Goal: Task Accomplishment & Management: Manage account settings

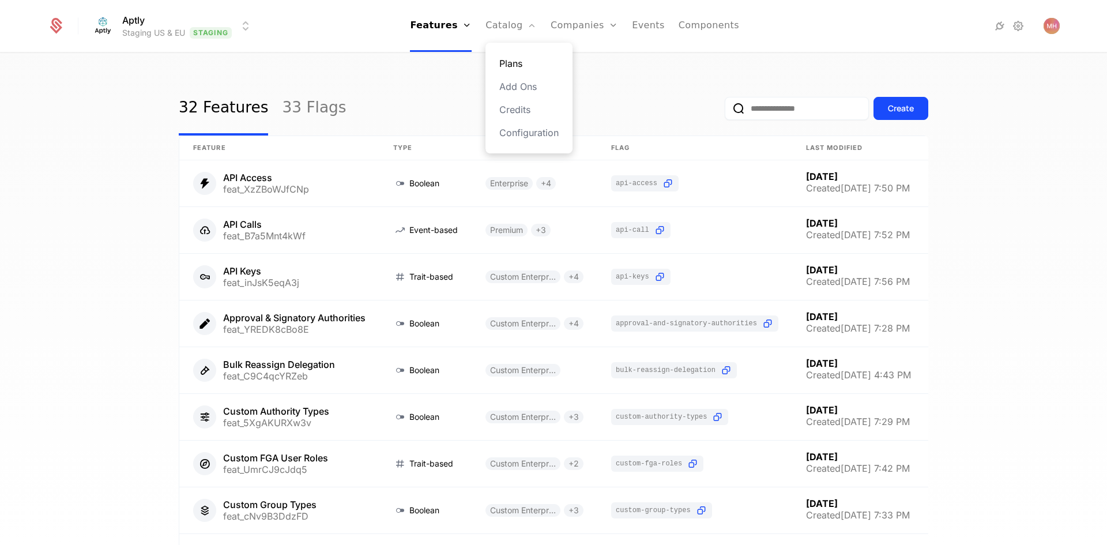
click at [520, 63] on link "Plans" at bounding box center [528, 63] width 59 height 14
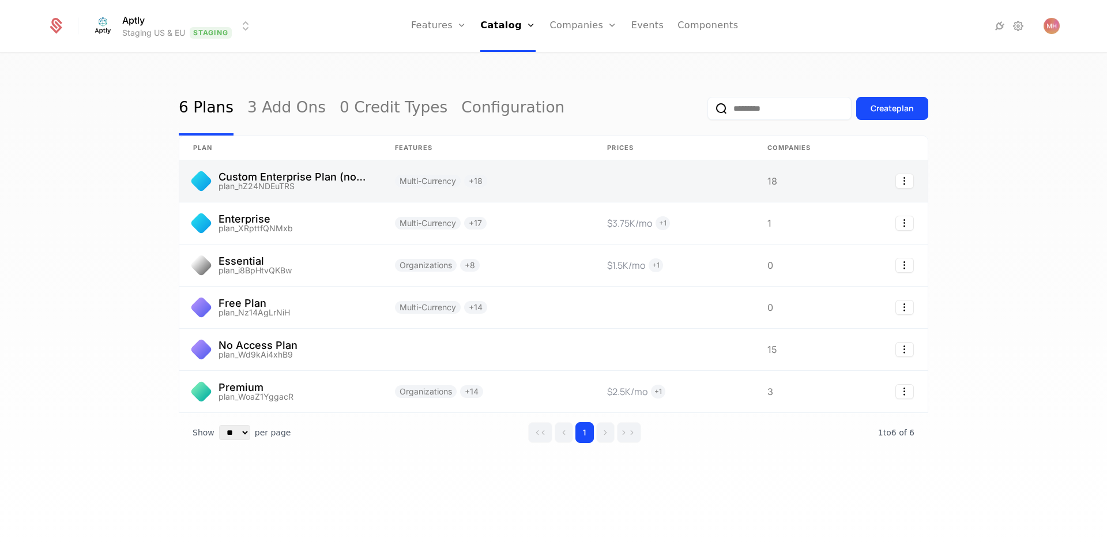
click at [284, 186] on link at bounding box center [280, 181] width 202 height 42
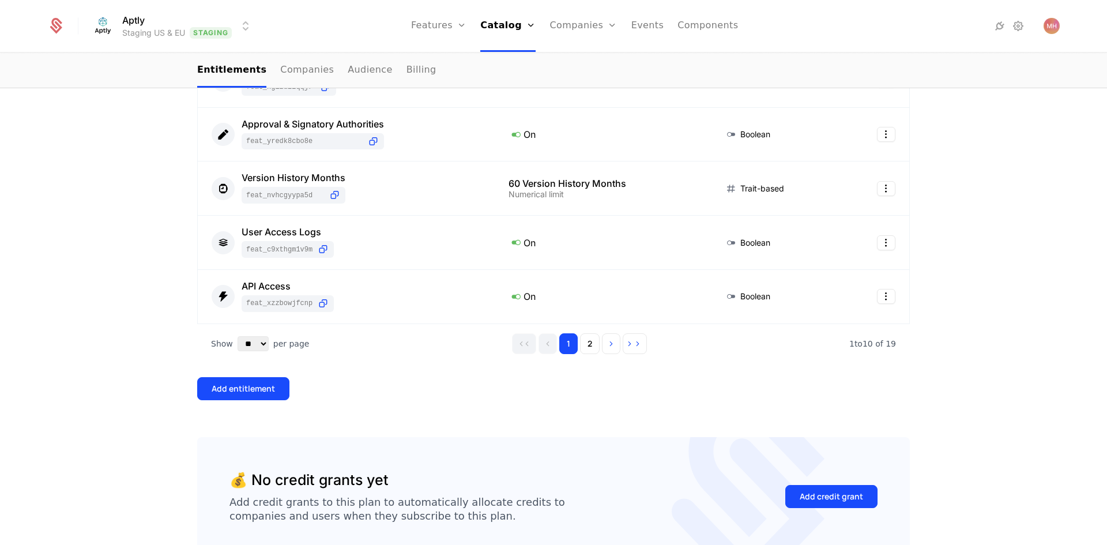
scroll to position [519, 0]
click at [581, 349] on button "2" at bounding box center [590, 341] width 20 height 21
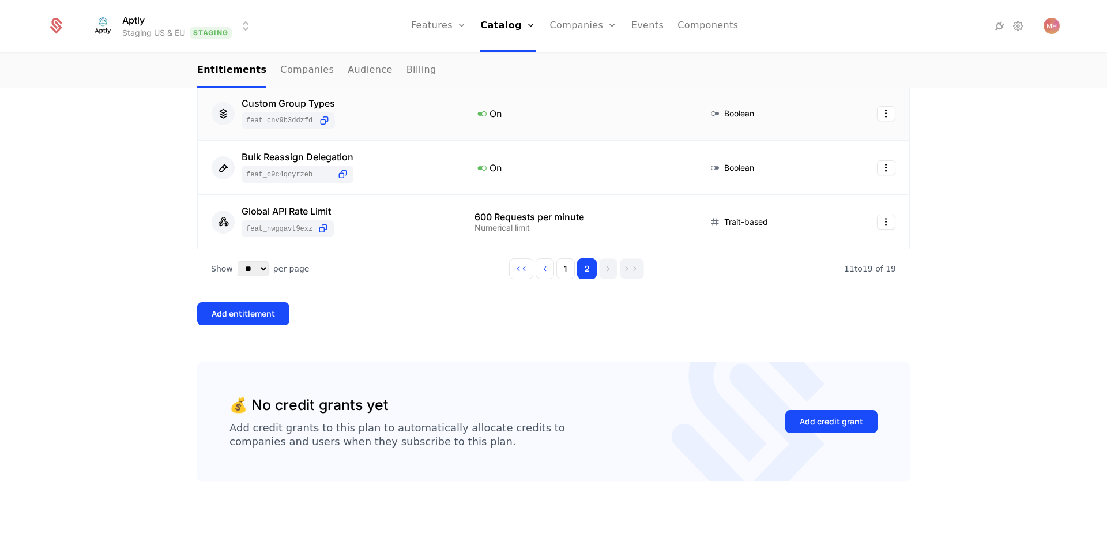
scroll to position [538, 0]
click at [530, 219] on div "600 Requests per minute" at bounding box center [577, 216] width 206 height 9
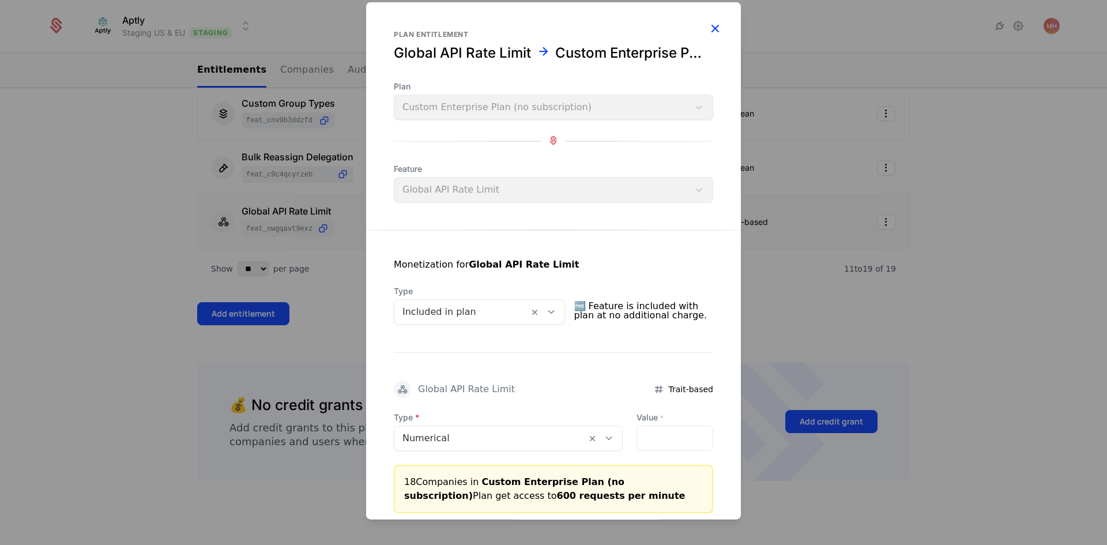
click at [710, 27] on icon "button" at bounding box center [714, 27] width 15 height 15
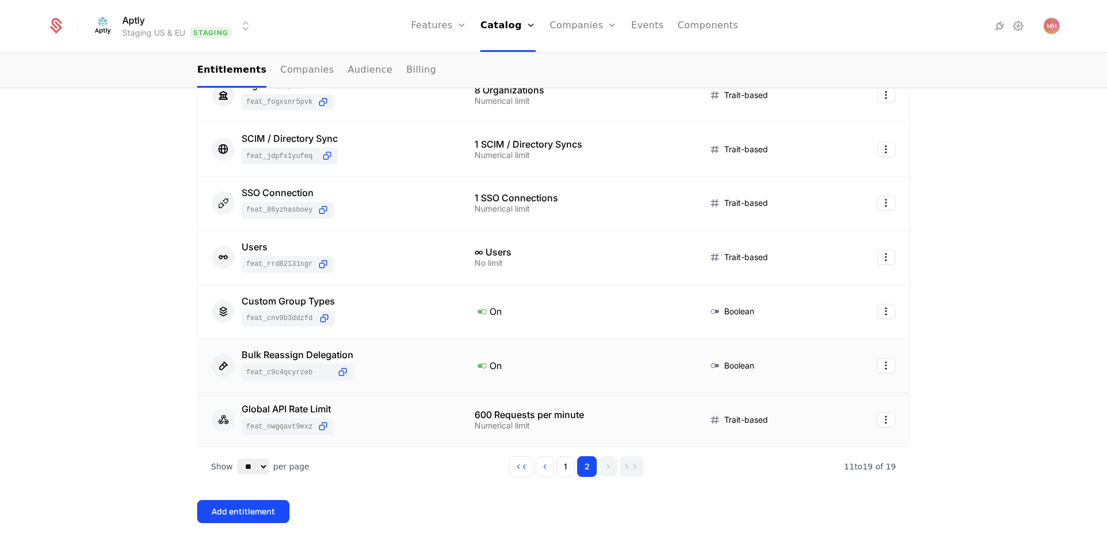
scroll to position [346, 0]
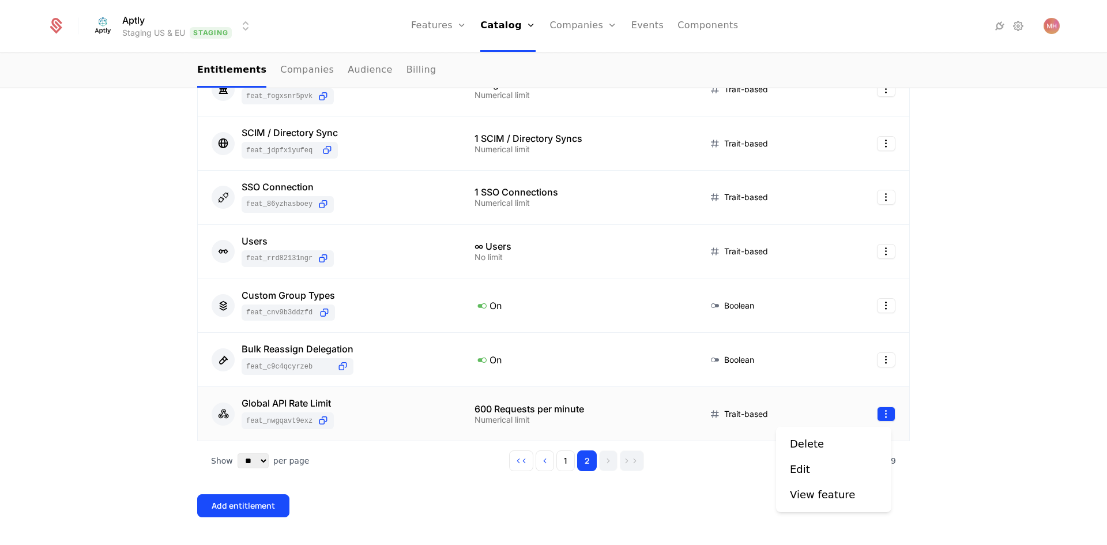
click at [884, 417] on html "Aptly Staging US & EU Staging Features Features Flags Catalog Plans Add Ons Cre…" at bounding box center [553, 272] width 1107 height 545
click at [886, 412] on html "Aptly Staging US & EU Staging Features Features Flags Catalog Plans Add Ons Cre…" at bounding box center [553, 272] width 1107 height 545
click at [823, 467] on div "Edit" at bounding box center [834, 469] width 88 height 16
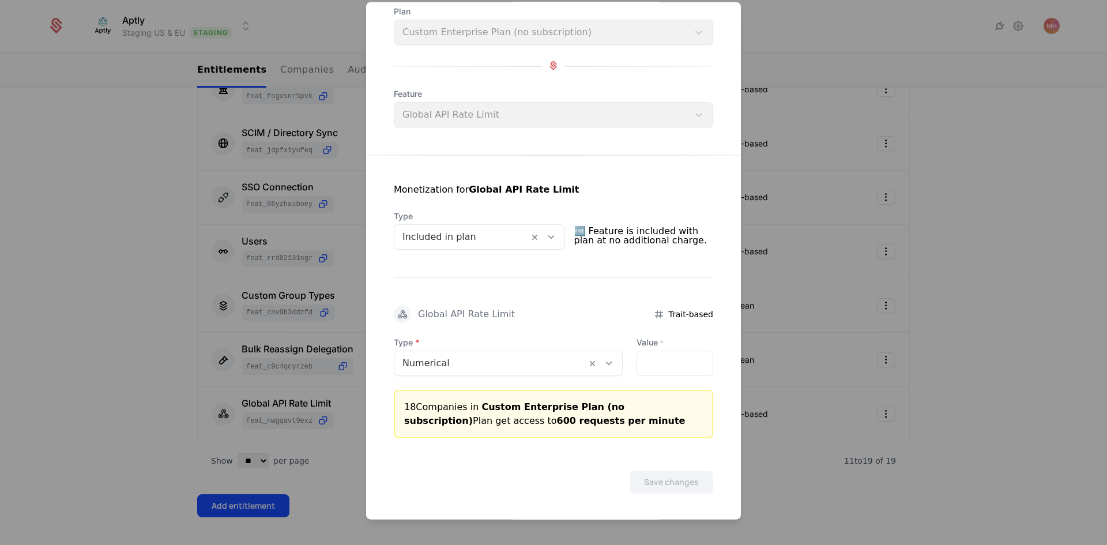
scroll to position [76, 0]
click at [650, 360] on input "***" at bounding box center [675, 361] width 76 height 24
type input "**"
click at [668, 481] on button "Save changes" at bounding box center [672, 480] width 84 height 23
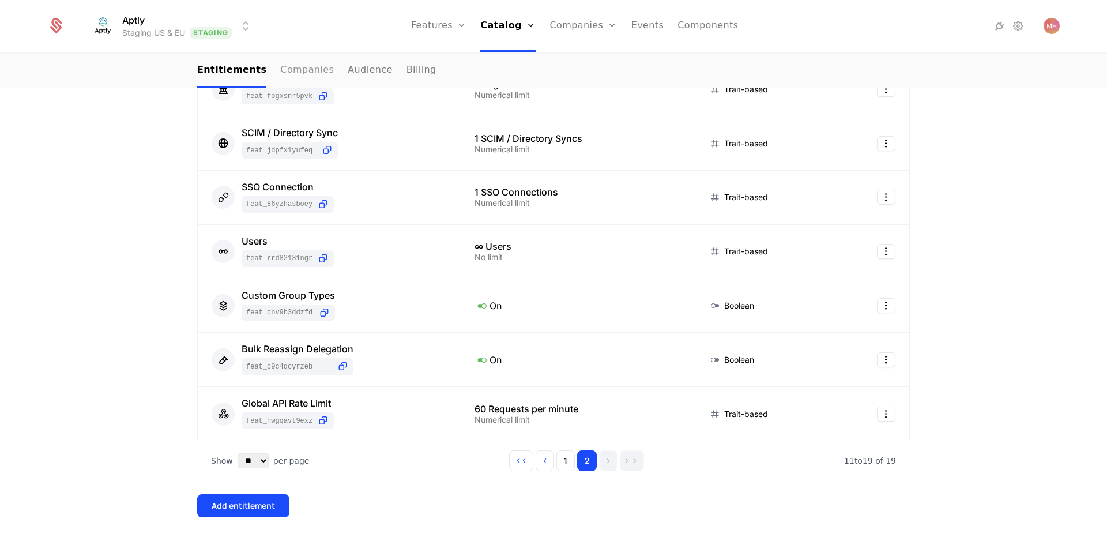
click at [286, 69] on link "Companies" at bounding box center [307, 71] width 54 height 34
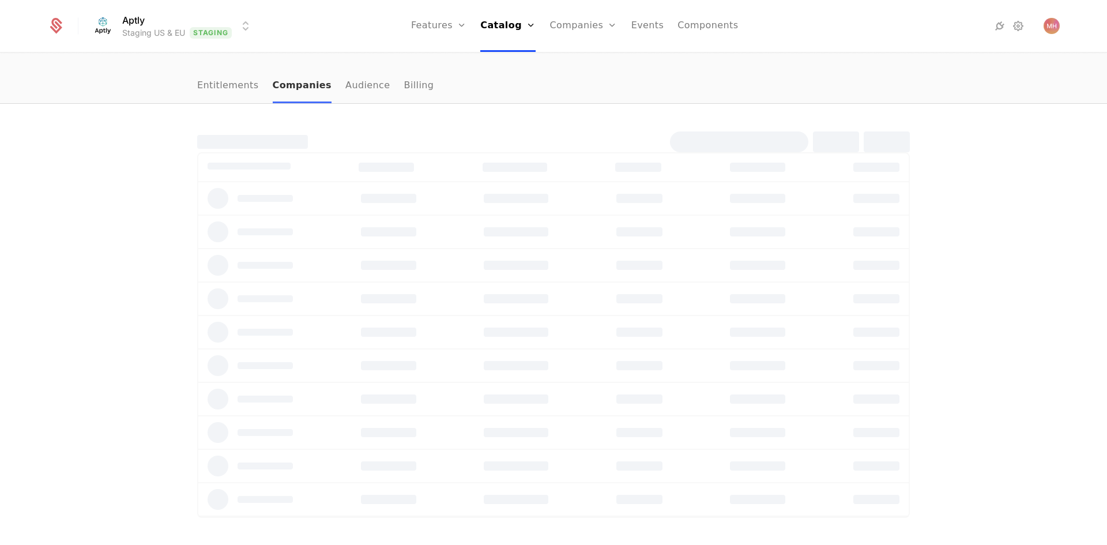
scroll to position [243, 0]
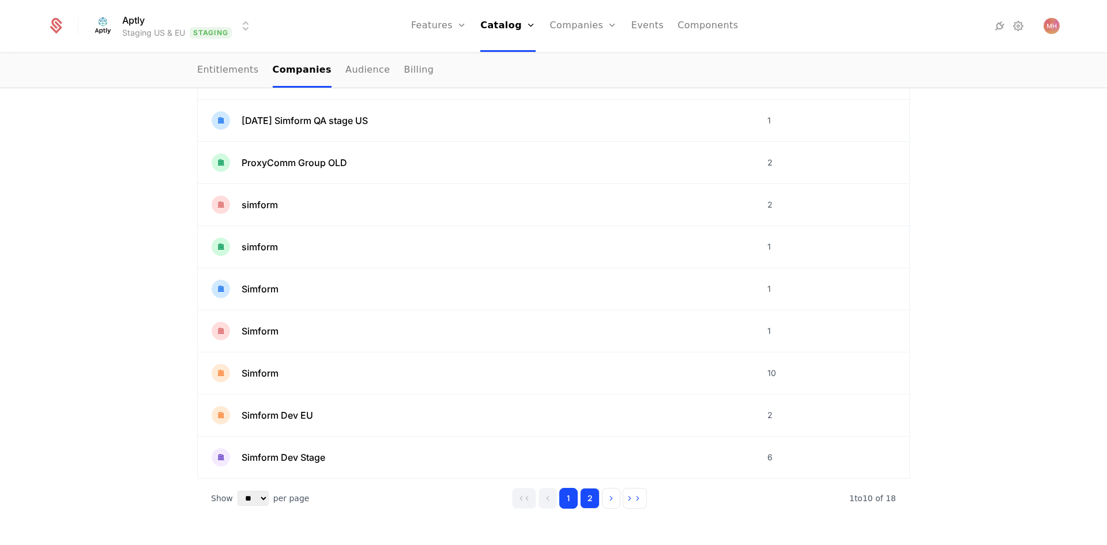
click at [587, 497] on button "2" at bounding box center [590, 498] width 20 height 21
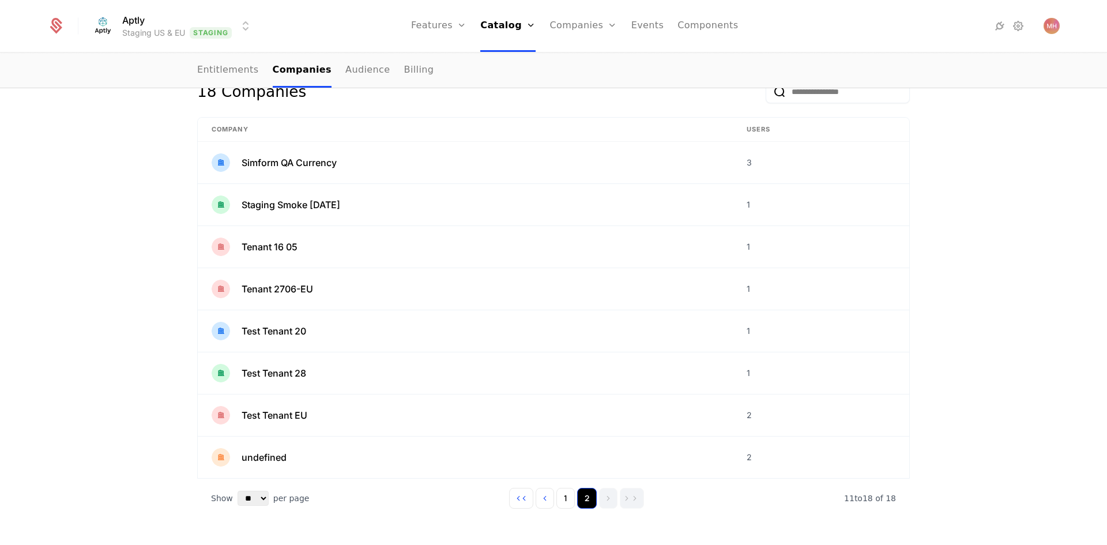
scroll to position [159, 0]
click at [563, 499] on button "1" at bounding box center [565, 498] width 18 height 21
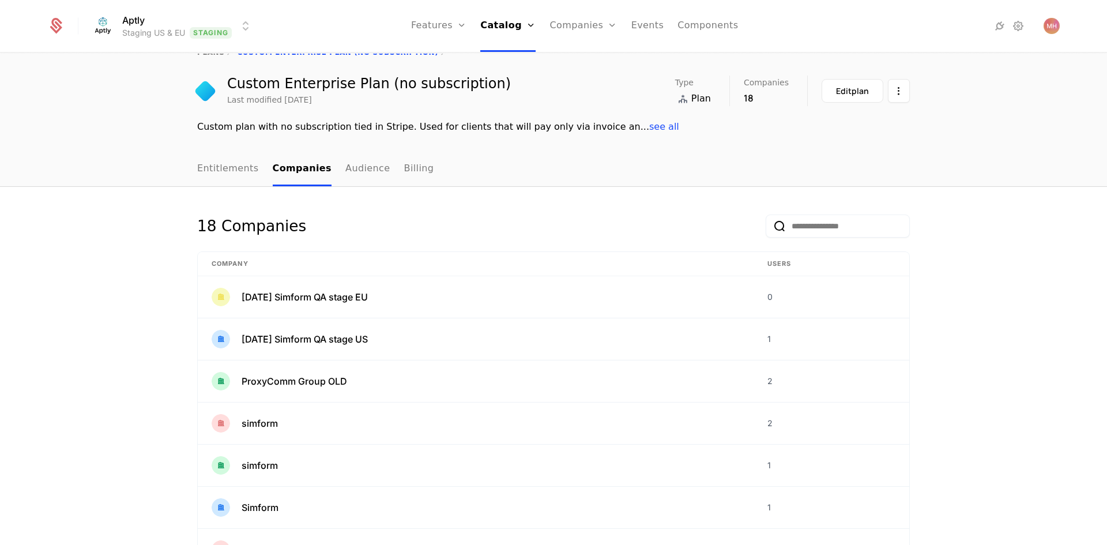
scroll to position [13, 0]
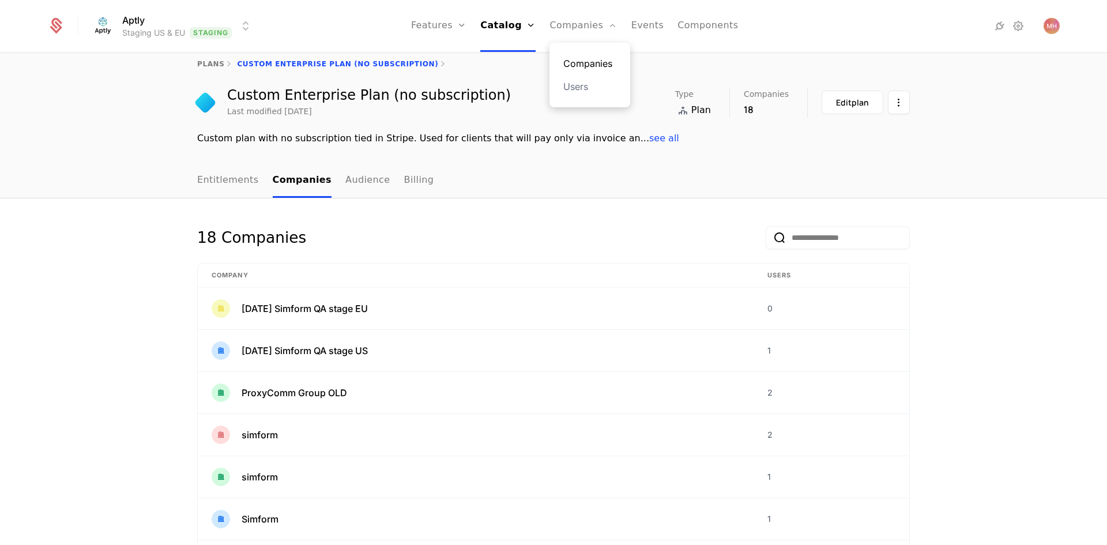
click at [587, 68] on link "Companies" at bounding box center [589, 63] width 53 height 14
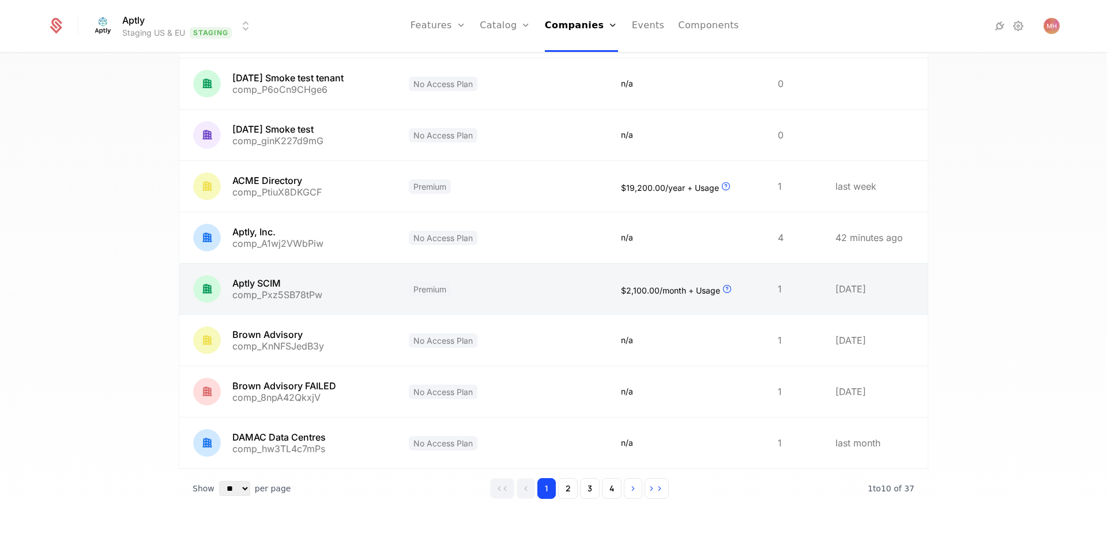
scroll to position [220, 0]
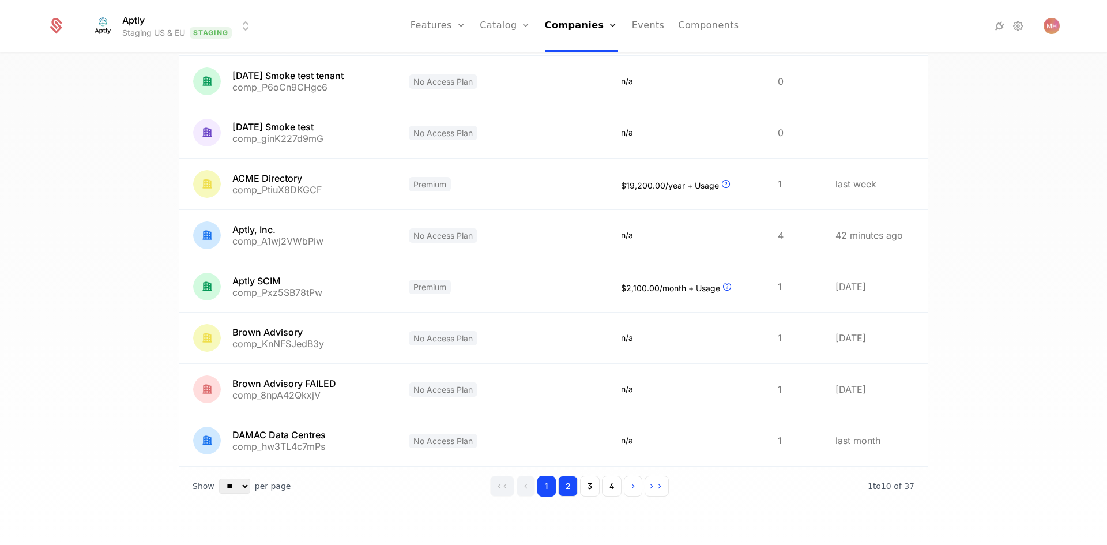
click at [560, 492] on button "2" at bounding box center [568, 486] width 20 height 21
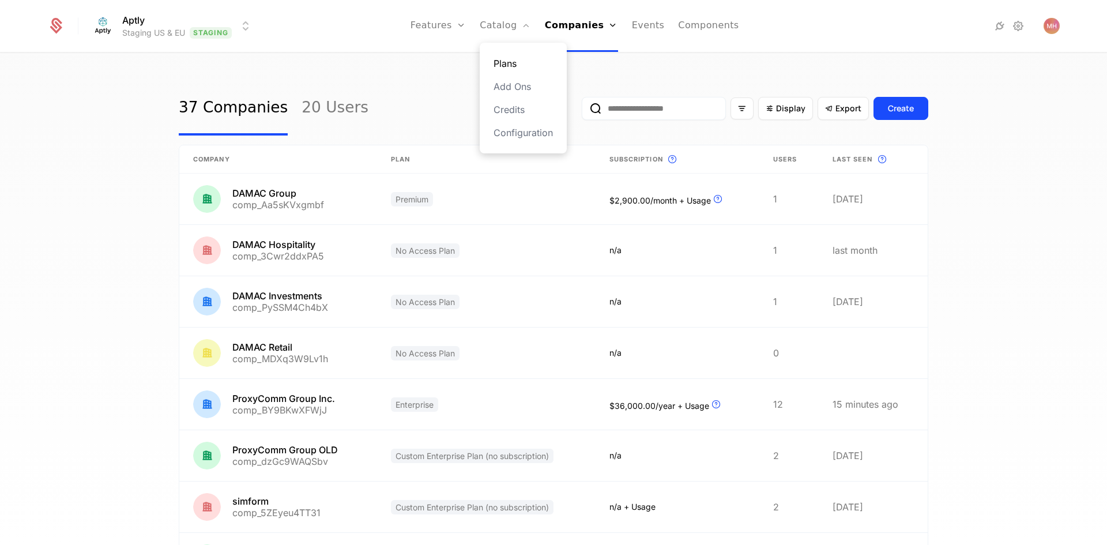
click at [516, 62] on link "Plans" at bounding box center [522, 63] width 59 height 14
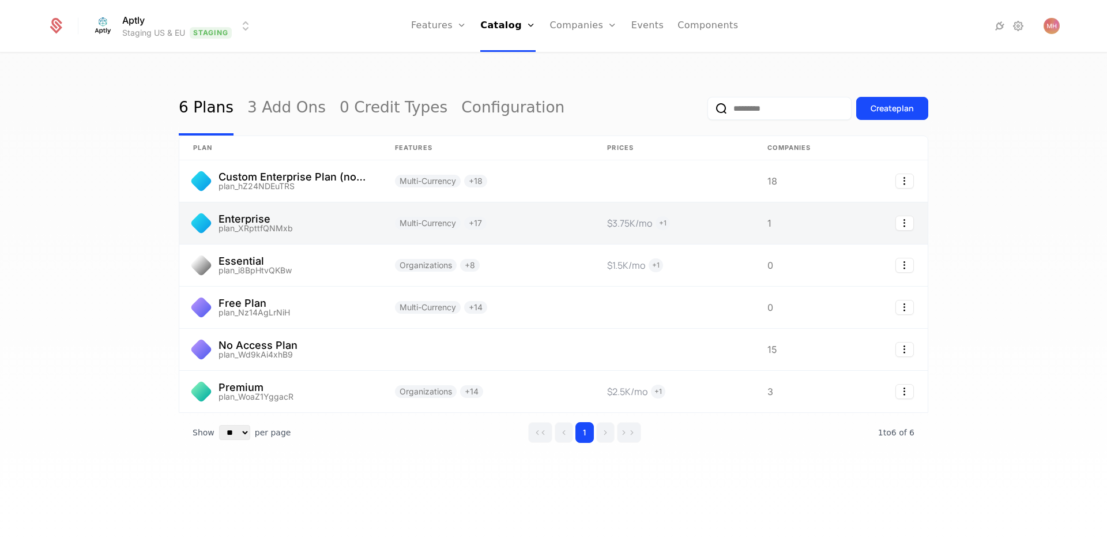
click at [288, 227] on link at bounding box center [280, 223] width 202 height 42
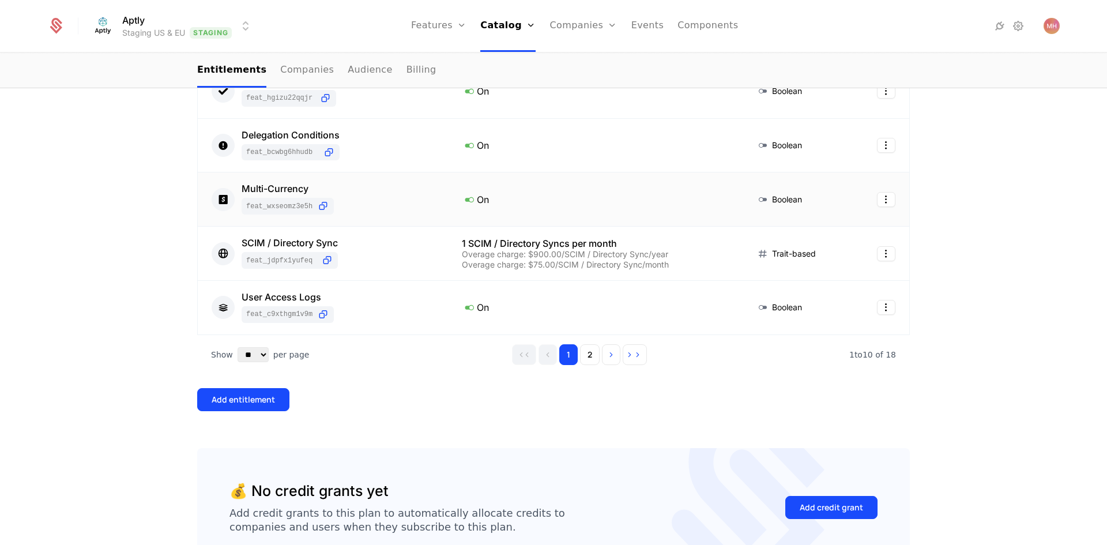
scroll to position [519, 0]
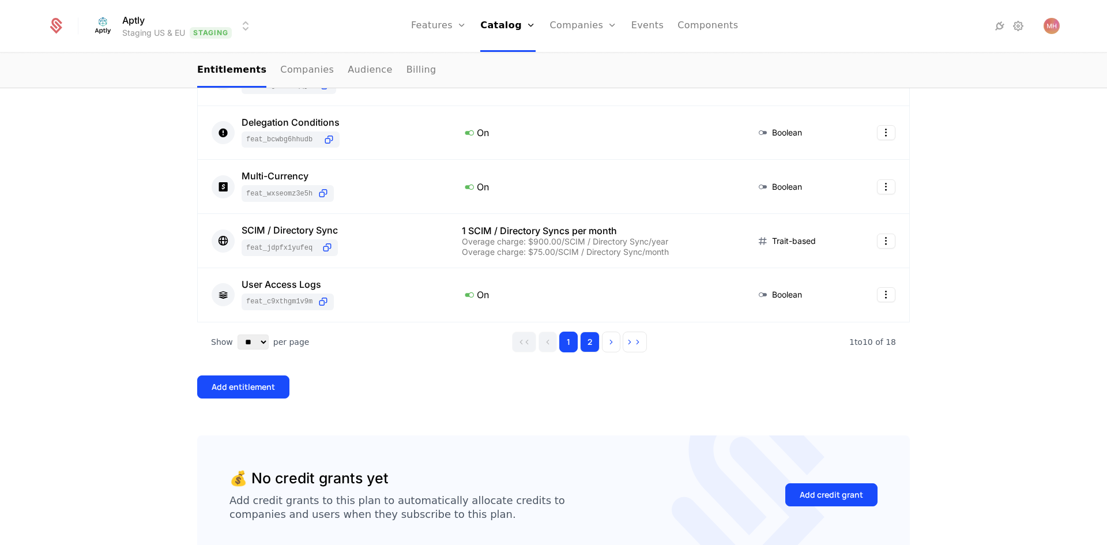
click at [583, 336] on button "2" at bounding box center [590, 341] width 20 height 21
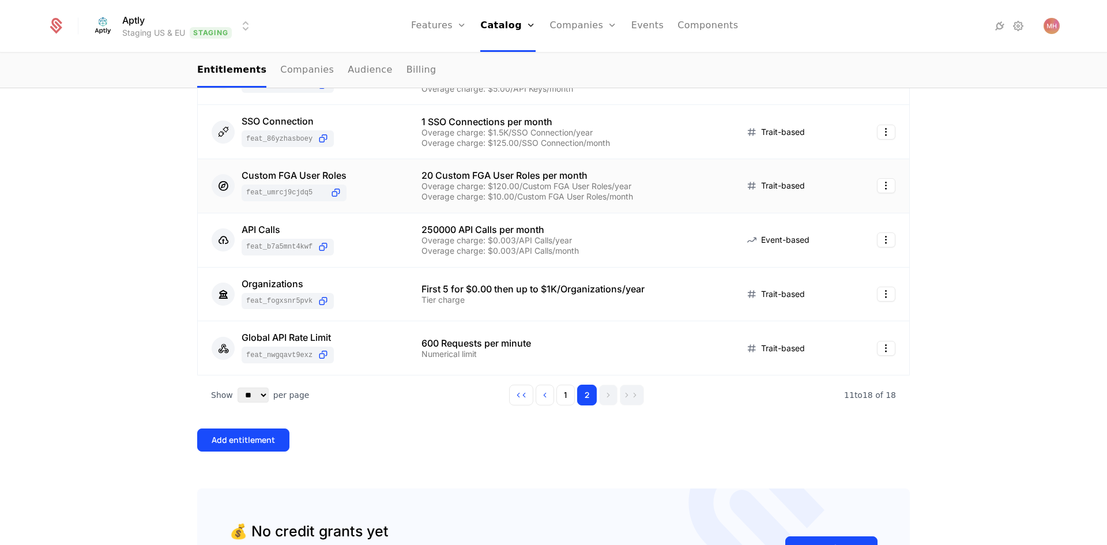
scroll to position [311, 0]
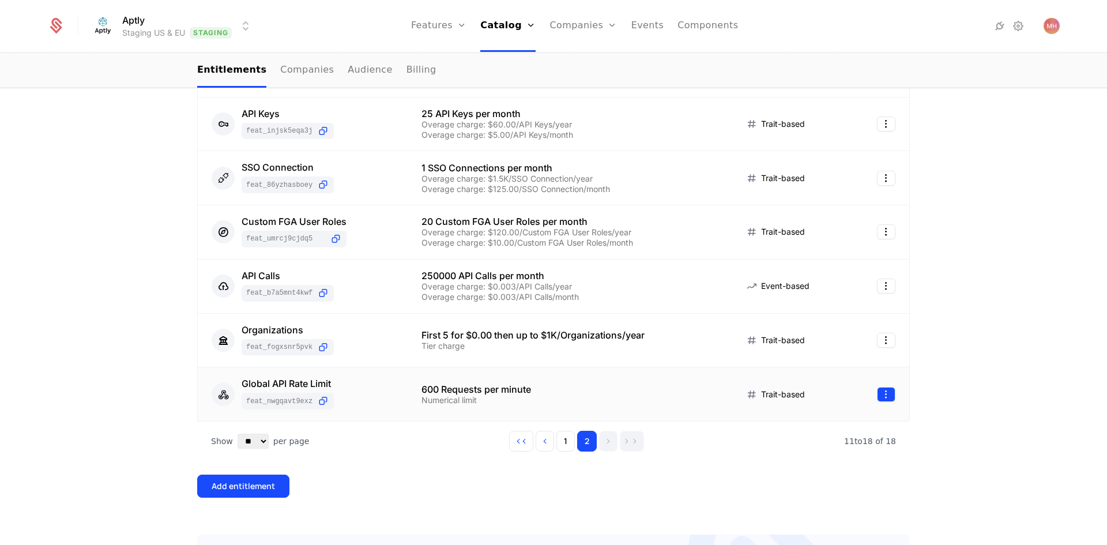
click at [883, 390] on html "Aptly Staging US & EU Staging Features Features Flags Catalog Plans Add Ons Cre…" at bounding box center [553, 272] width 1107 height 545
click at [808, 450] on div "Edit" at bounding box center [804, 450] width 29 height 16
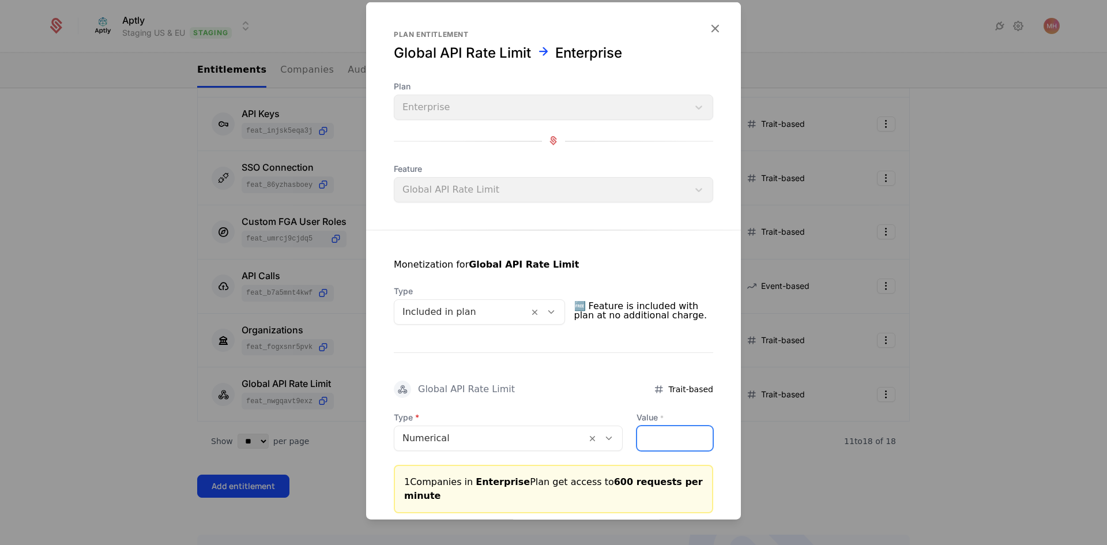
click at [666, 432] on input "***" at bounding box center [675, 437] width 76 height 24
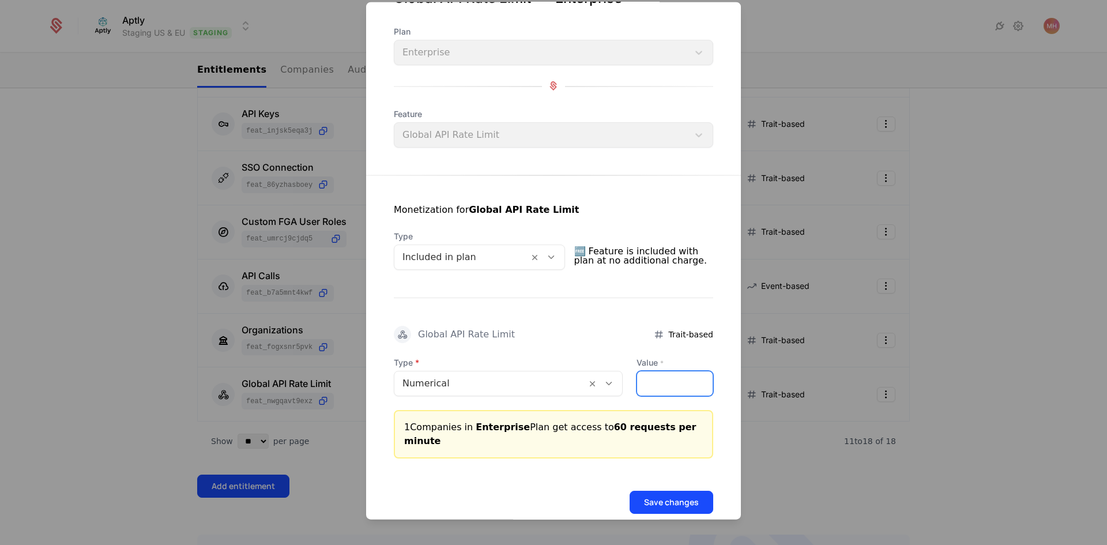
scroll to position [62, 0]
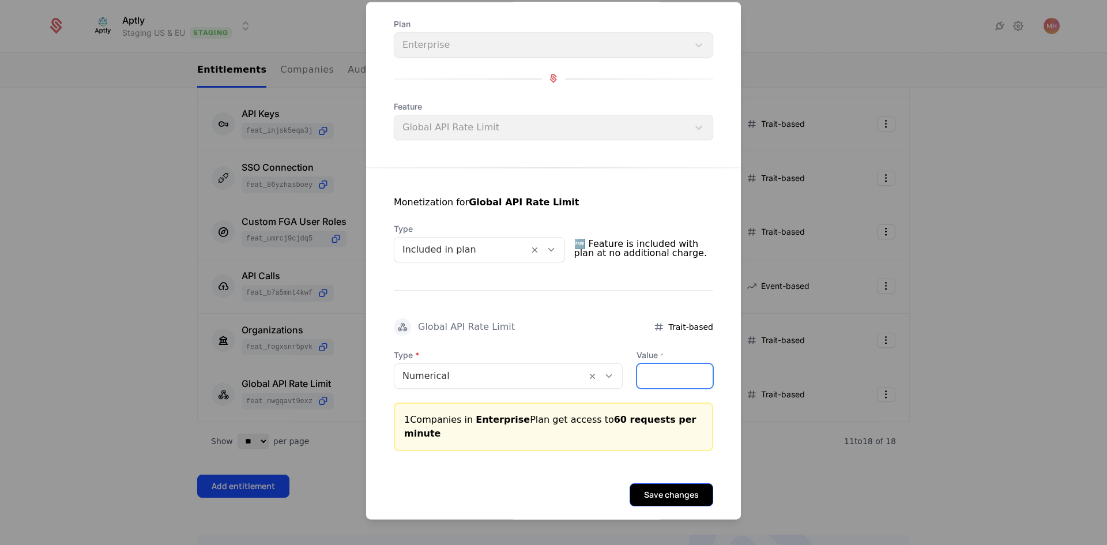
type input "**"
click at [674, 487] on button "Save changes" at bounding box center [672, 494] width 84 height 23
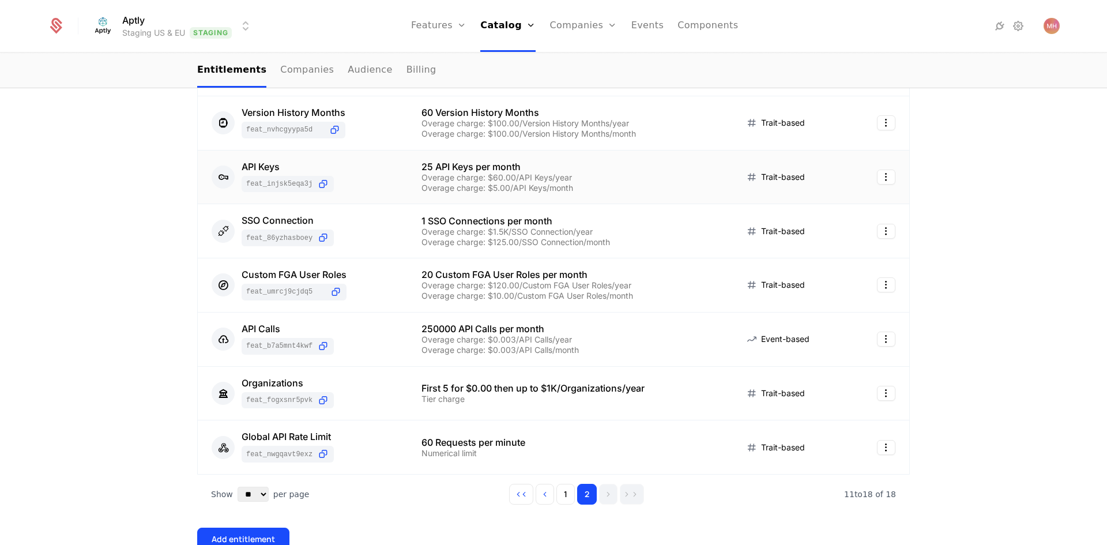
scroll to position [254, 0]
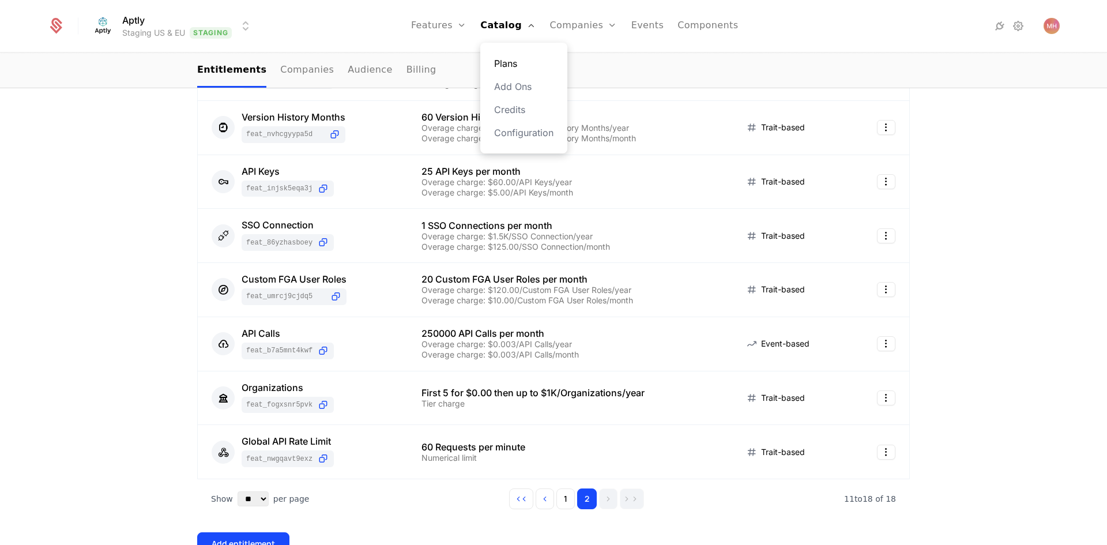
click at [517, 59] on link "Plans" at bounding box center [523, 63] width 59 height 14
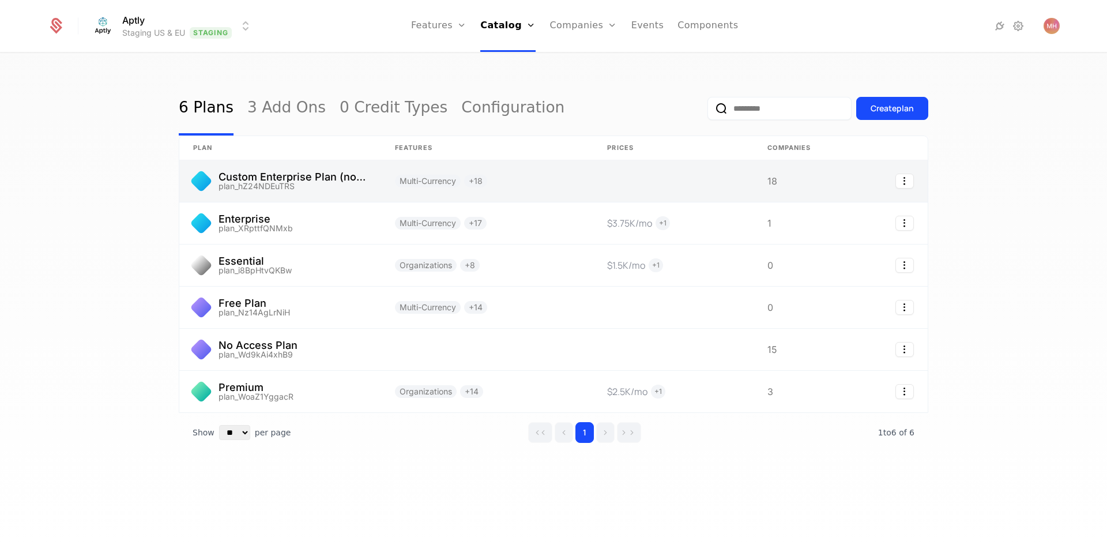
click at [325, 180] on link at bounding box center [280, 181] width 202 height 42
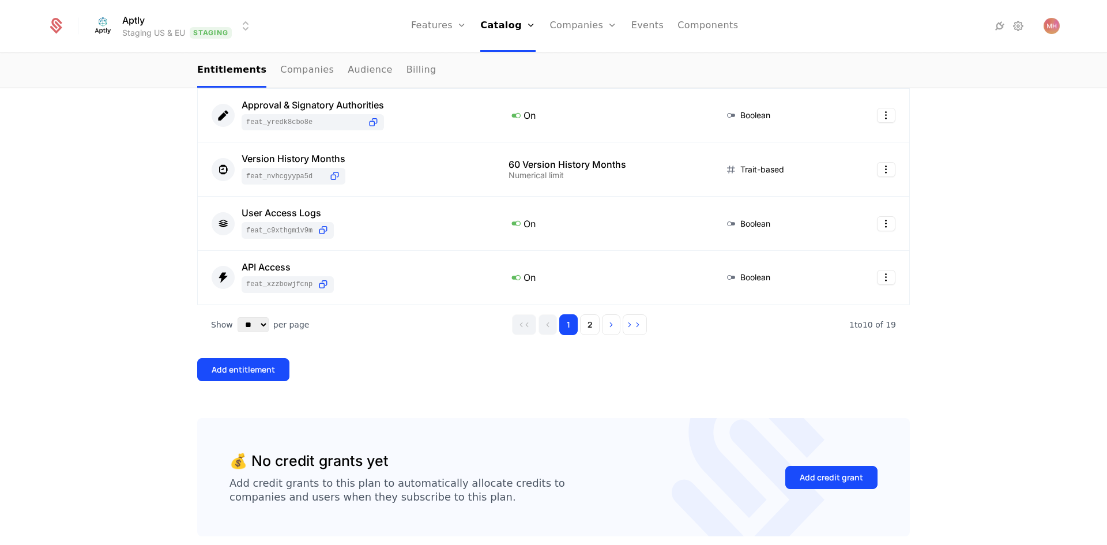
scroll to position [576, 0]
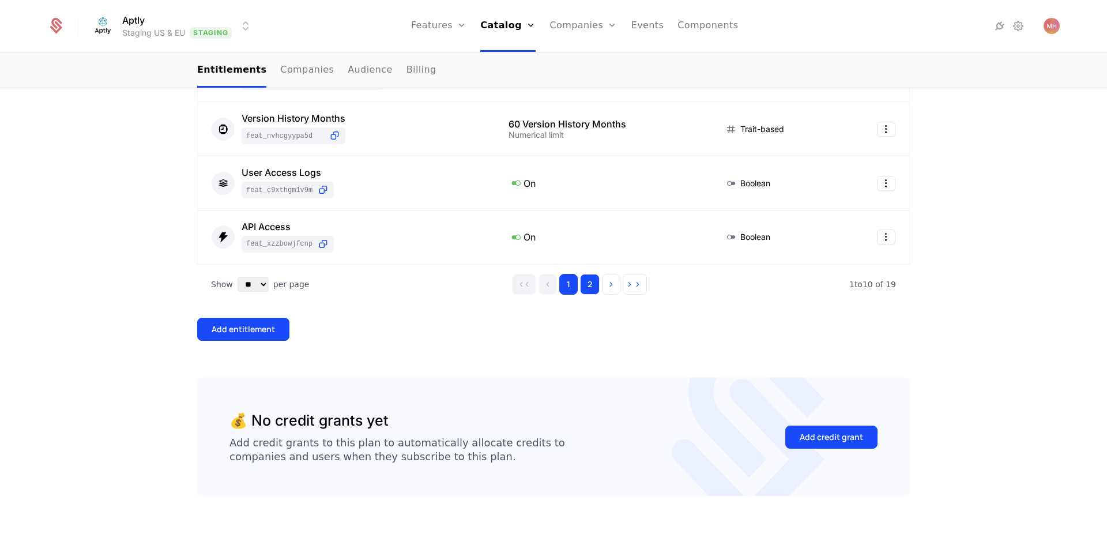
click at [588, 287] on button "2" at bounding box center [590, 284] width 20 height 21
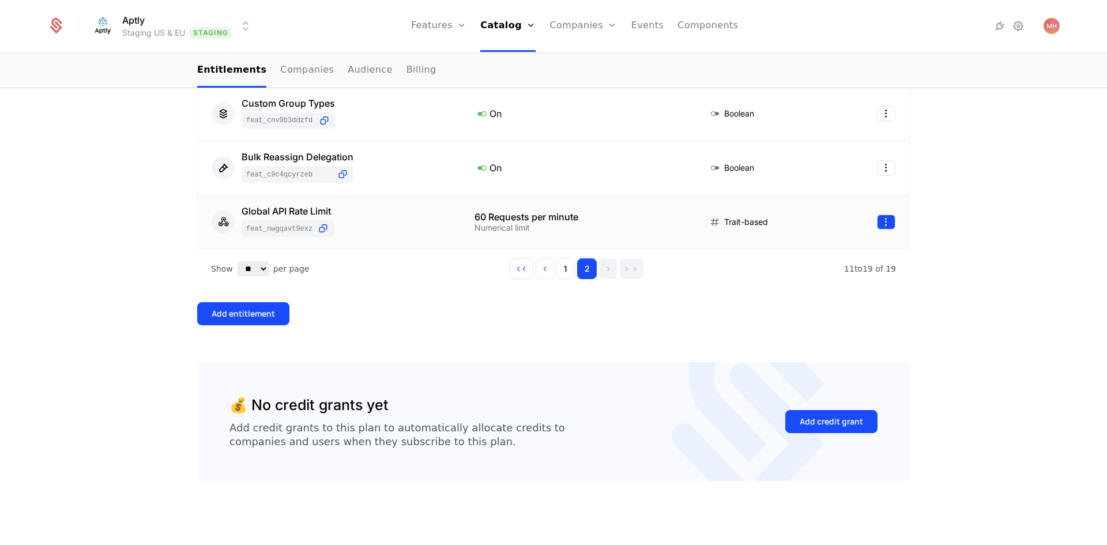
click at [880, 226] on html "Aptly Staging US & EU Staging Features Features Flags Catalog Plans Add Ons Cre…" at bounding box center [553, 272] width 1107 height 545
click at [818, 275] on div "Edit" at bounding box center [834, 277] width 88 height 16
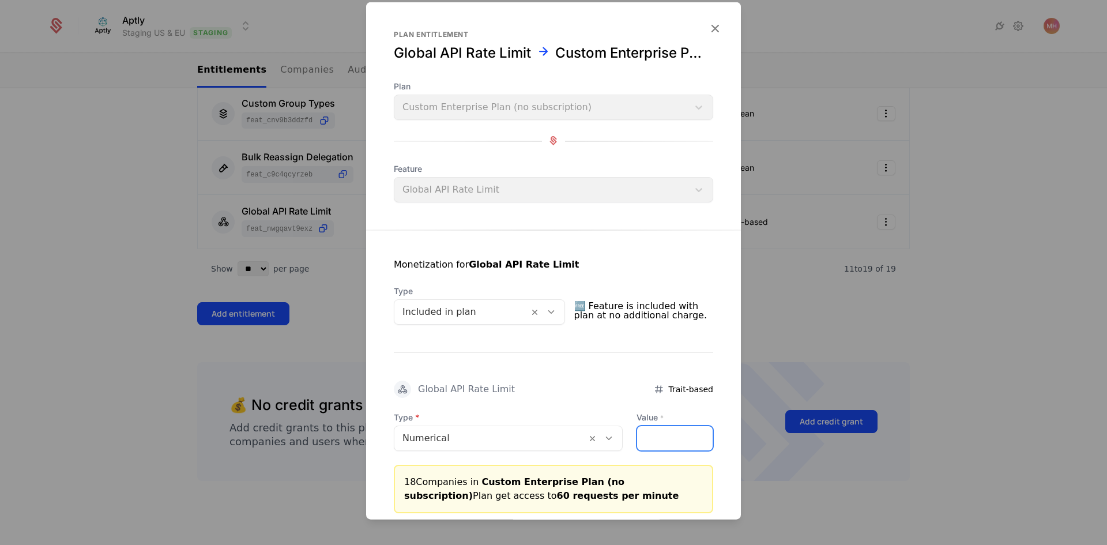
click at [661, 441] on input "**" at bounding box center [675, 437] width 76 height 24
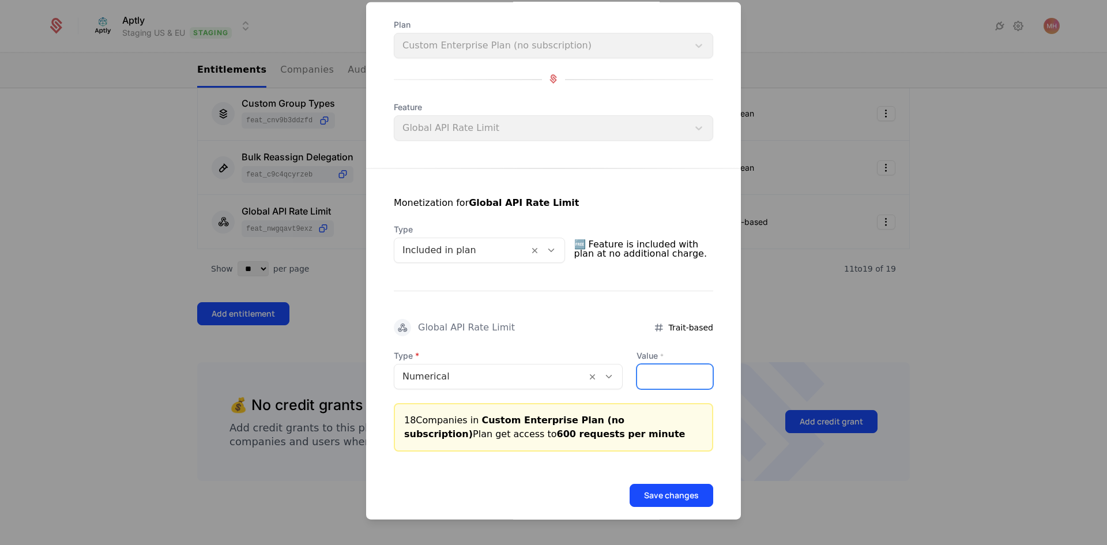
scroll to position [76, 0]
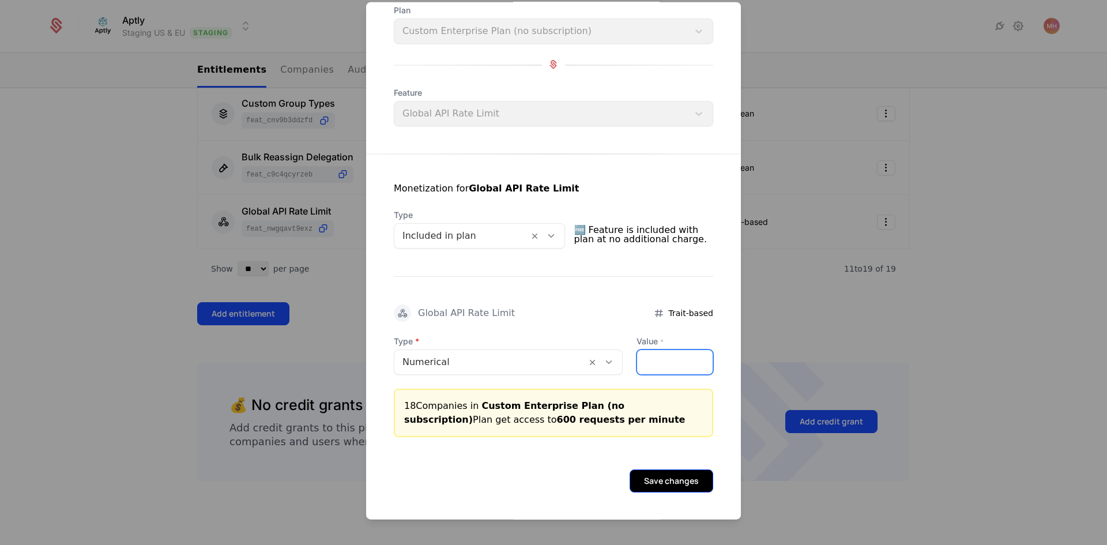
type input "***"
click at [669, 481] on button "Save changes" at bounding box center [672, 480] width 84 height 23
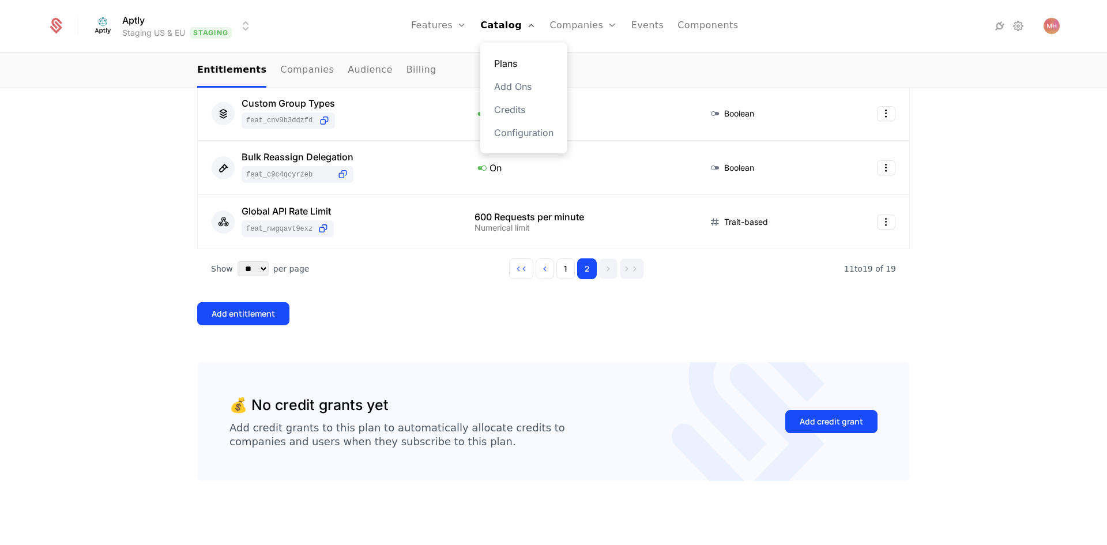
click at [514, 58] on link "Plans" at bounding box center [523, 63] width 59 height 14
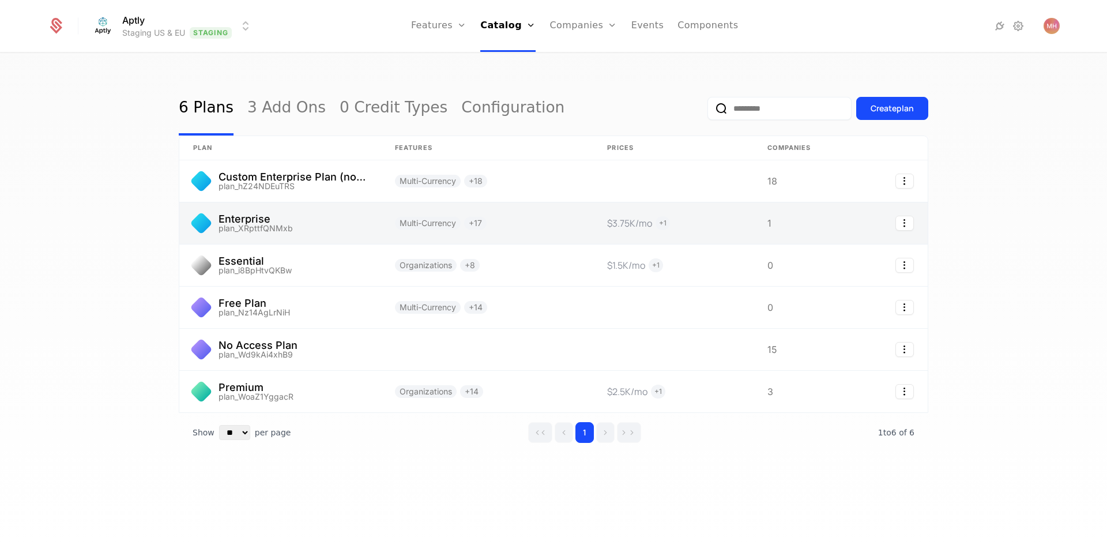
click at [291, 224] on link at bounding box center [280, 223] width 202 height 42
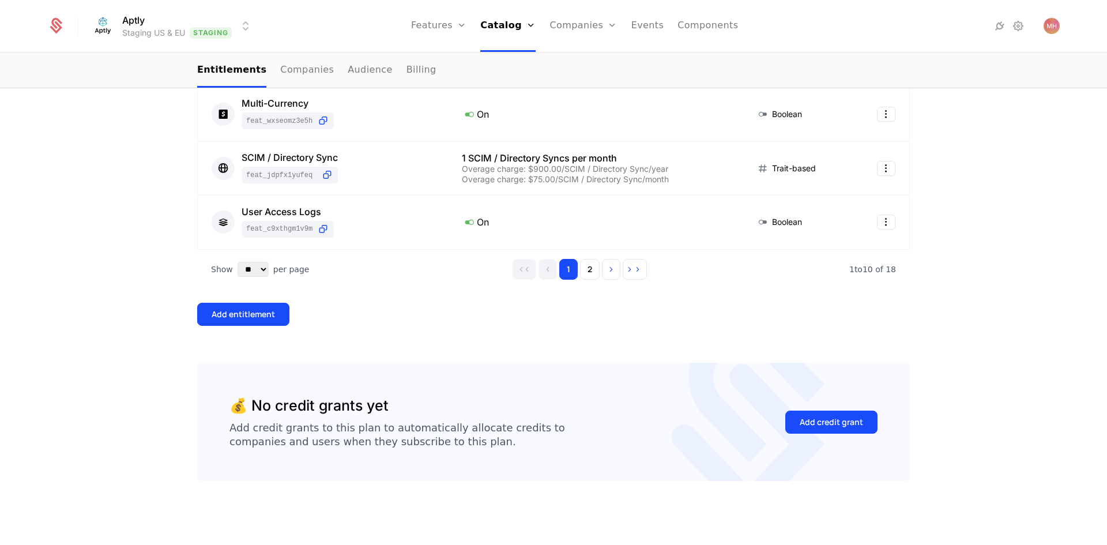
scroll to position [592, 0]
click at [581, 265] on button "2" at bounding box center [590, 269] width 20 height 21
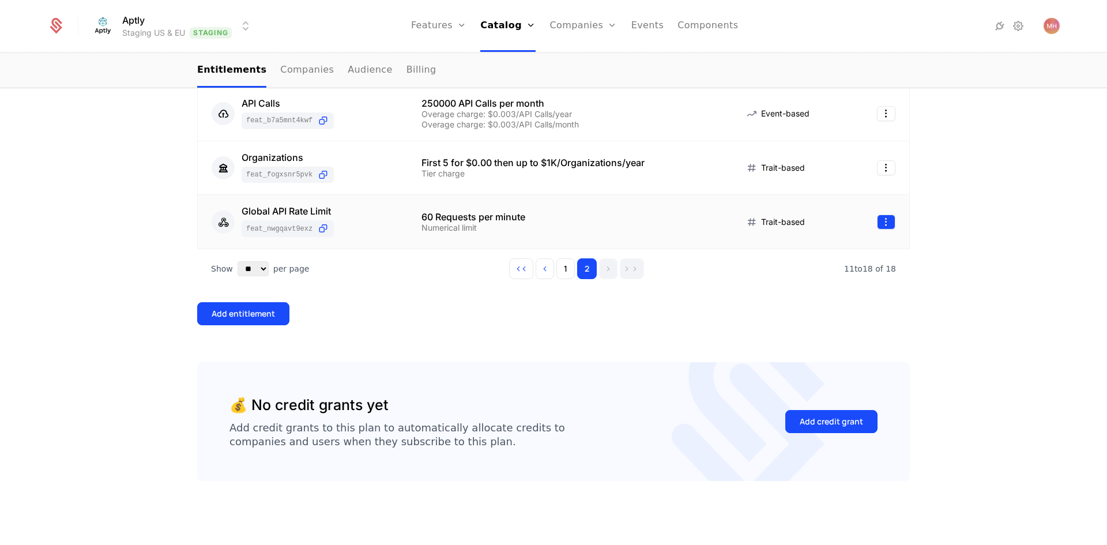
click at [881, 224] on html "Aptly Staging US & EU Staging Features Features Flags Catalog Plans Add Ons Cre…" at bounding box center [553, 272] width 1107 height 545
click at [885, 220] on html "Aptly Staging US & EU Staging Features Features Flags Catalog Plans Add Ons Cre…" at bounding box center [553, 272] width 1107 height 545
click at [812, 274] on div "Edit" at bounding box center [804, 277] width 29 height 16
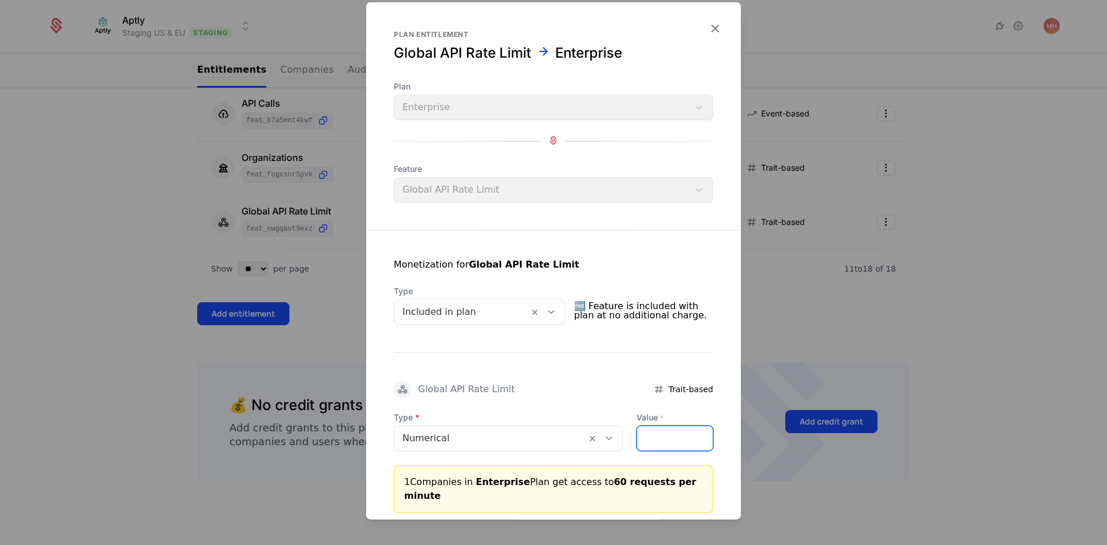
click at [646, 435] on input "**" at bounding box center [675, 437] width 76 height 24
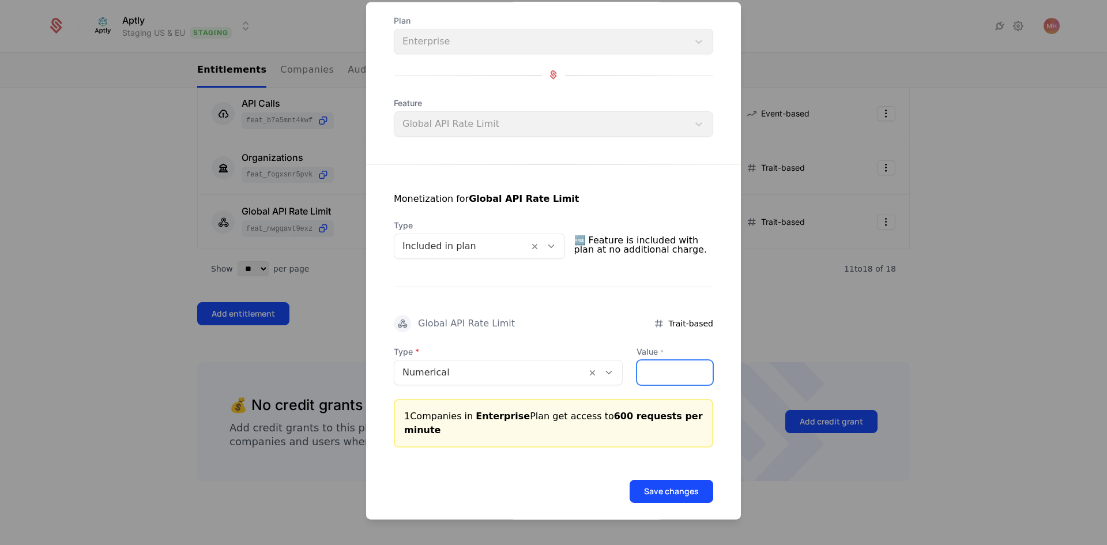
scroll to position [76, 0]
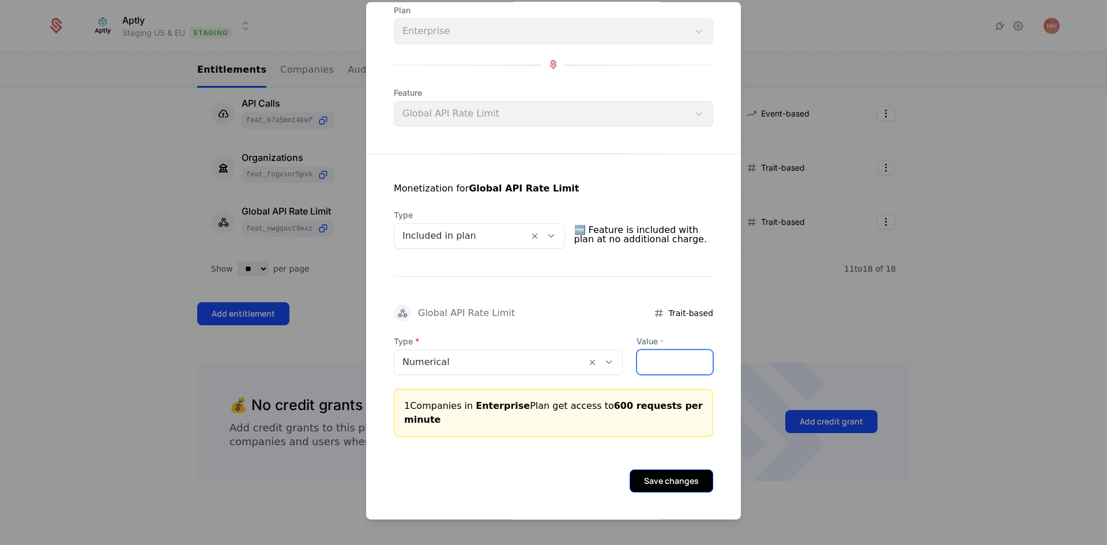
type input "***"
click at [671, 479] on button "Save changes" at bounding box center [672, 480] width 84 height 23
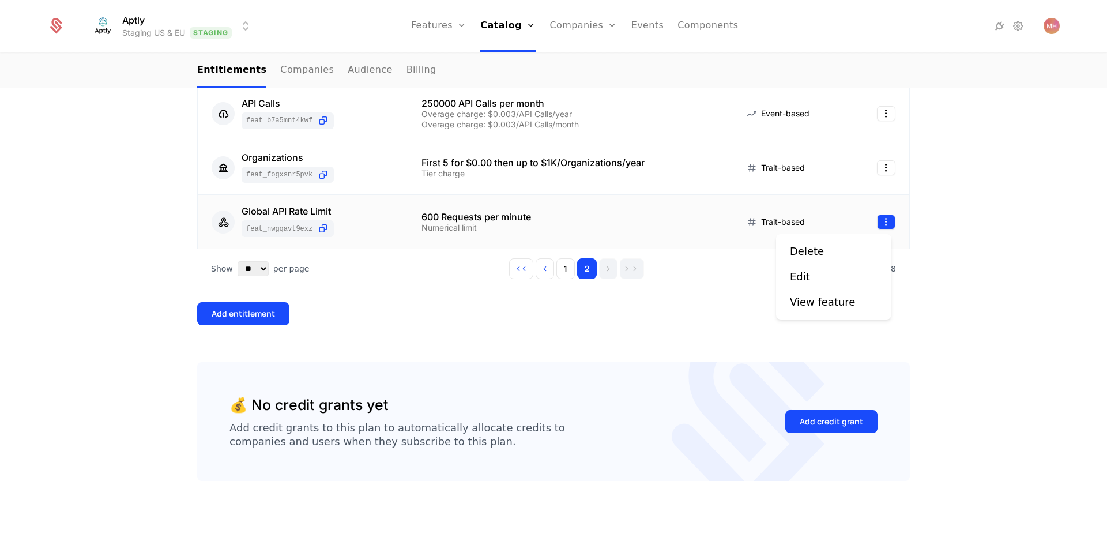
click at [887, 221] on html "Aptly Staging US & EU Staging Features Features Flags Catalog Plans Add Ons Cre…" at bounding box center [553, 272] width 1107 height 545
click at [829, 272] on div "Edit" at bounding box center [834, 277] width 88 height 16
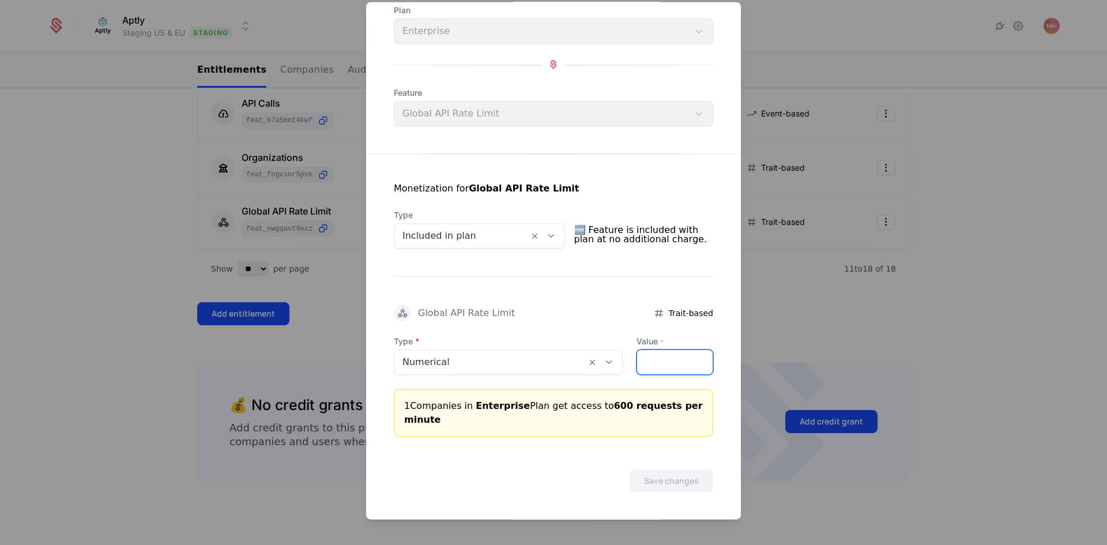
click at [658, 360] on input "***" at bounding box center [675, 361] width 76 height 24
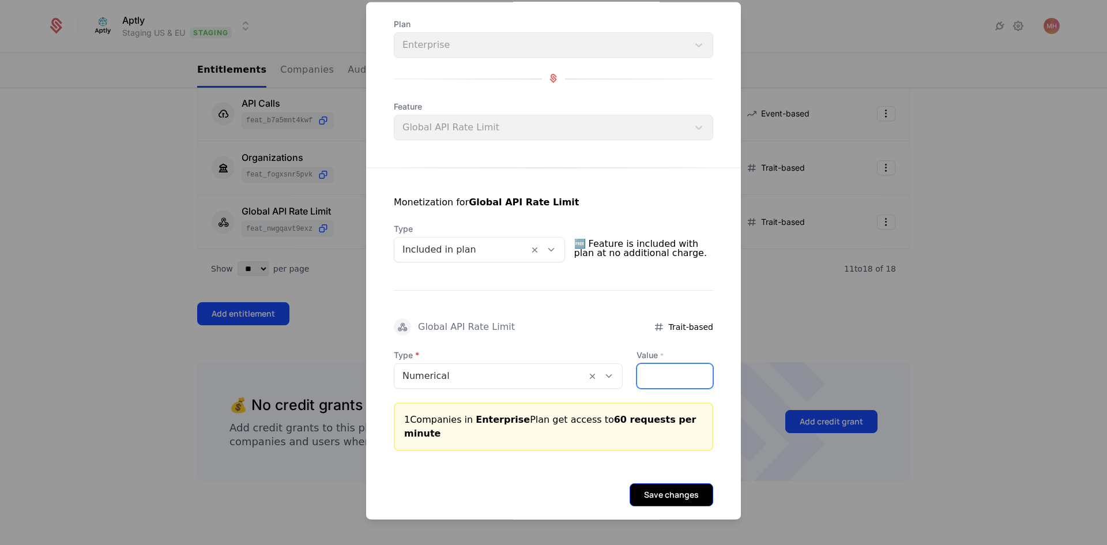
type input "**"
click at [670, 484] on button "Save changes" at bounding box center [672, 494] width 84 height 23
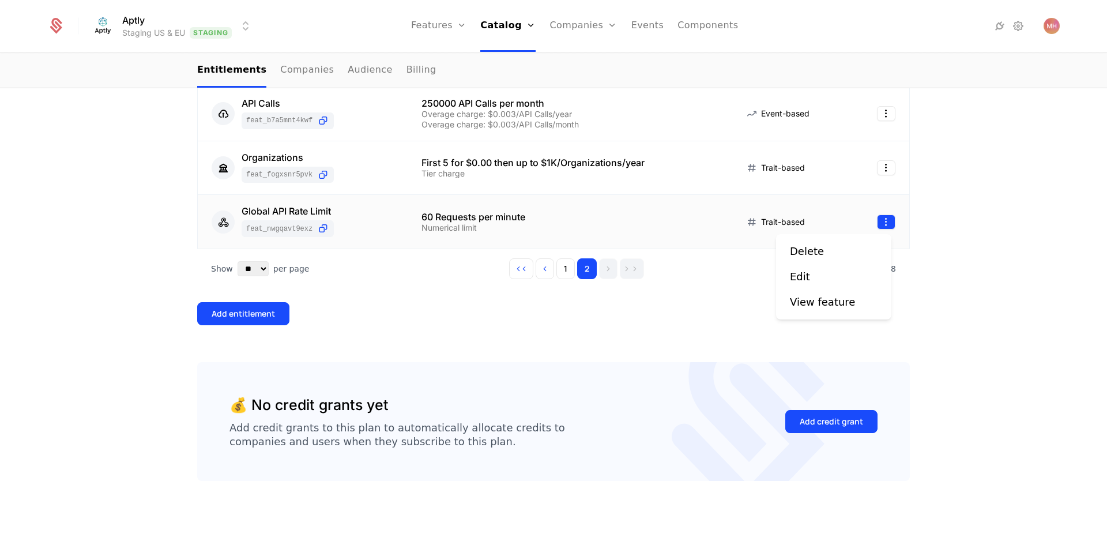
click at [881, 223] on html "Aptly Staging US & EU Staging Features Features Flags Catalog Plans Add Ons Cre…" at bounding box center [553, 272] width 1107 height 545
click at [824, 272] on div "Edit" at bounding box center [834, 277] width 88 height 16
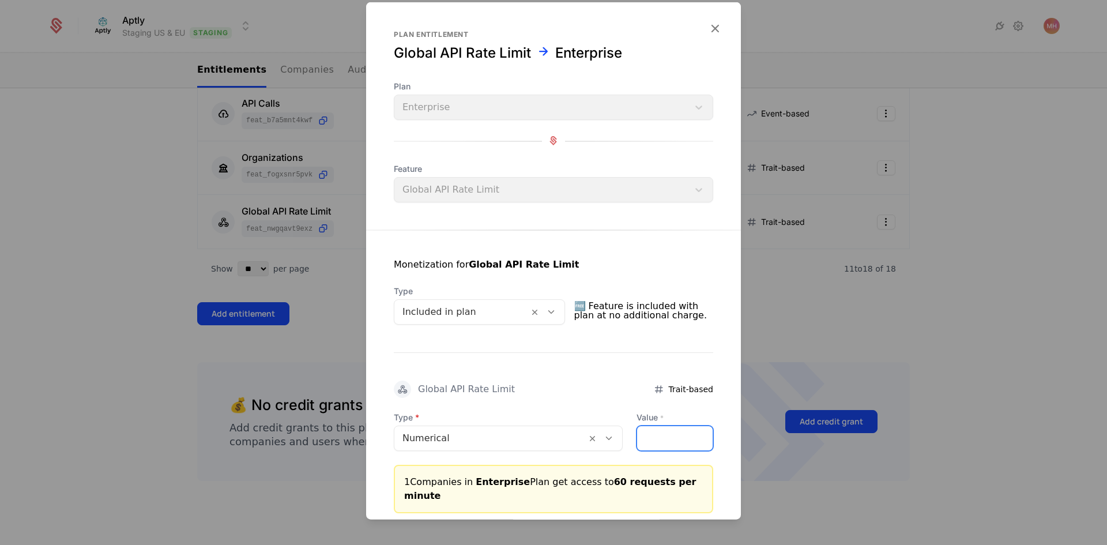
drag, startPoint x: 650, startPoint y: 440, endPoint x: 615, endPoint y: 439, distance: 35.2
click at [615, 439] on div "Type Numerical Value * **" at bounding box center [553, 430] width 319 height 39
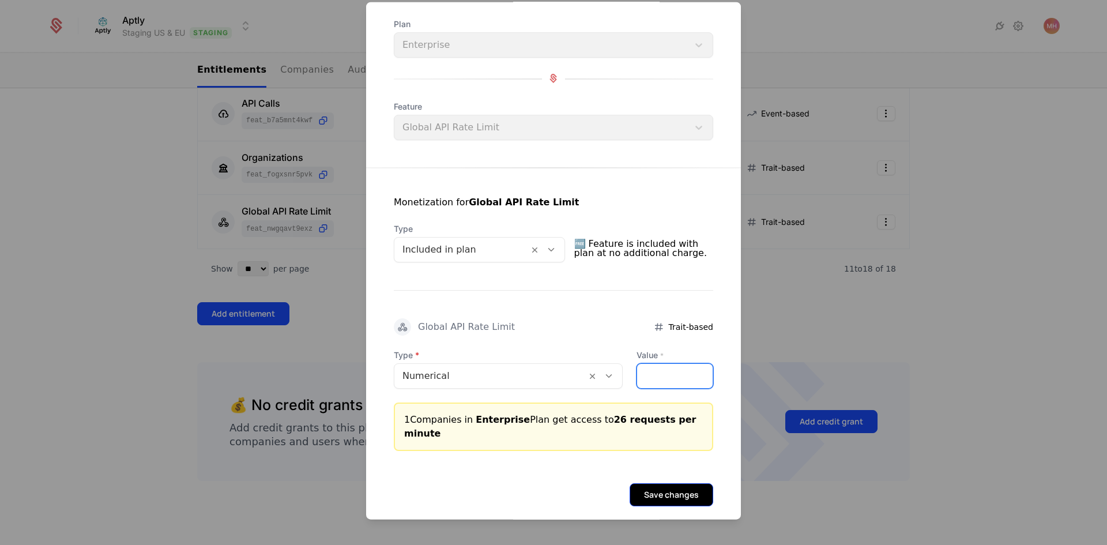
type input "**"
click at [665, 484] on button "Save changes" at bounding box center [672, 494] width 84 height 23
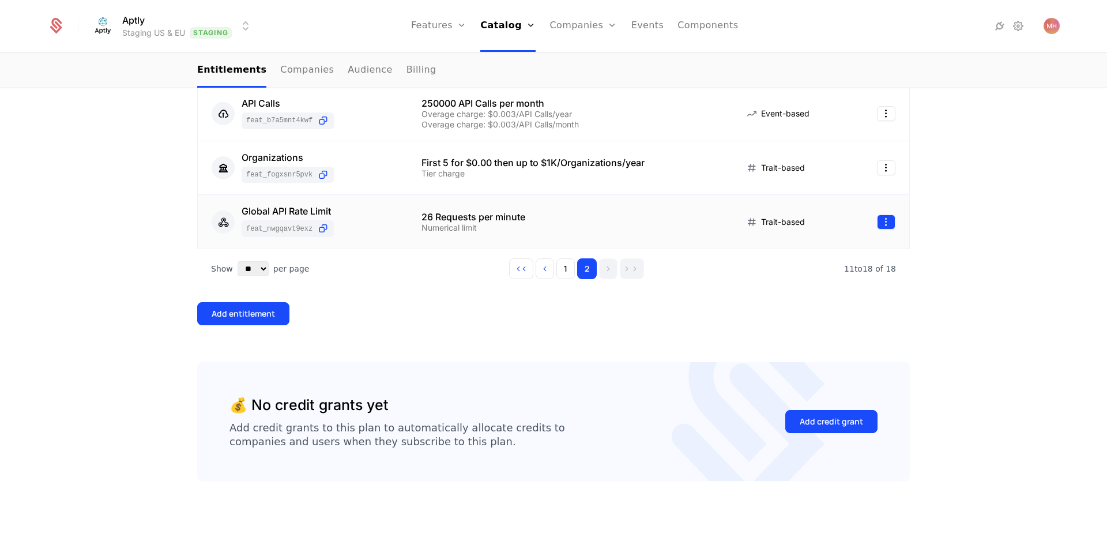
click at [887, 219] on html "Aptly Staging US & EU Staging Features Features Flags Catalog Plans Add Ons Cre…" at bounding box center [553, 272] width 1107 height 545
click at [882, 225] on html "Aptly Staging US & EU Staging Features Features Flags Catalog Plans Add Ons Cre…" at bounding box center [553, 272] width 1107 height 545
click at [800, 278] on div "Edit" at bounding box center [800, 277] width 20 height 16
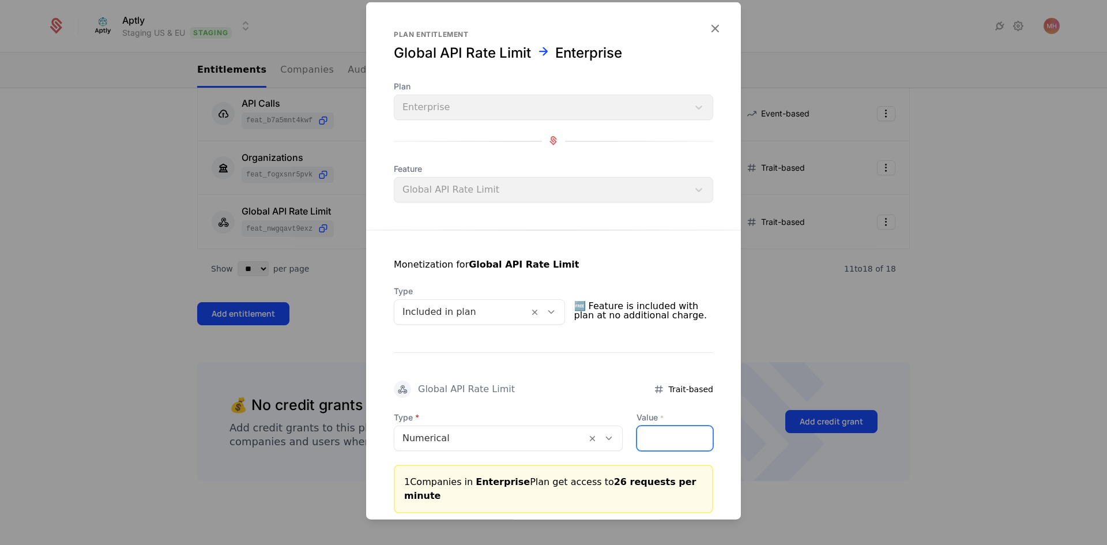
drag, startPoint x: 649, startPoint y: 439, endPoint x: 604, endPoint y: 439, distance: 45.0
click at [604, 439] on div "Type Numerical Value * **" at bounding box center [553, 430] width 319 height 39
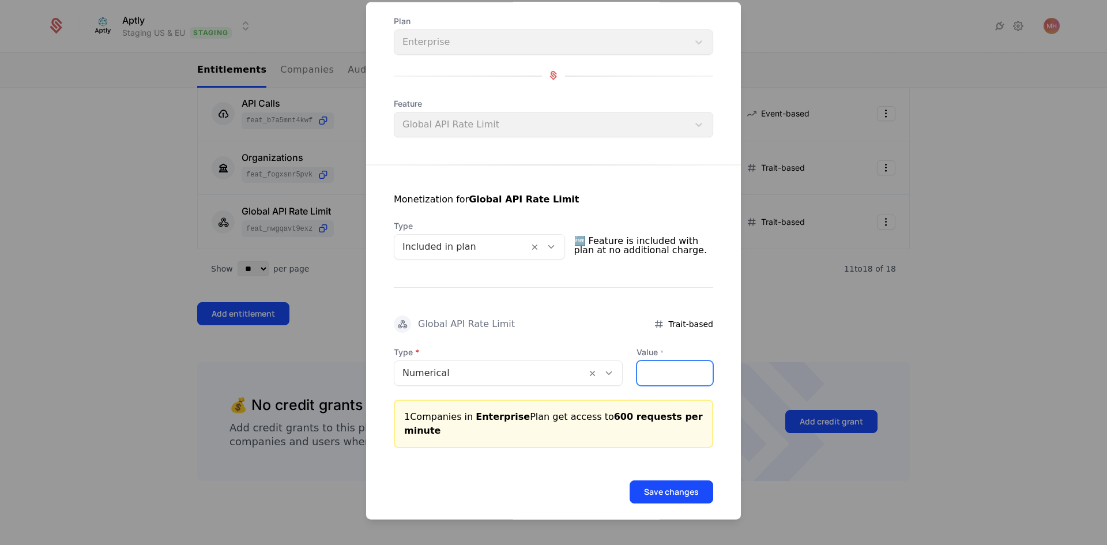
scroll to position [76, 0]
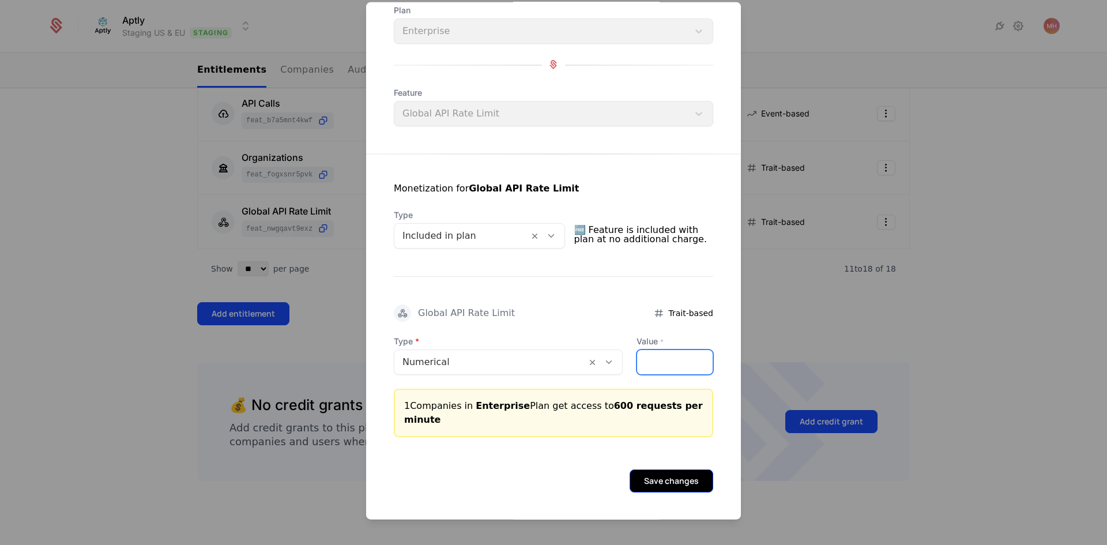
type input "***"
click at [680, 477] on button "Save changes" at bounding box center [672, 480] width 84 height 23
